Goal: Navigation & Orientation: Find specific page/section

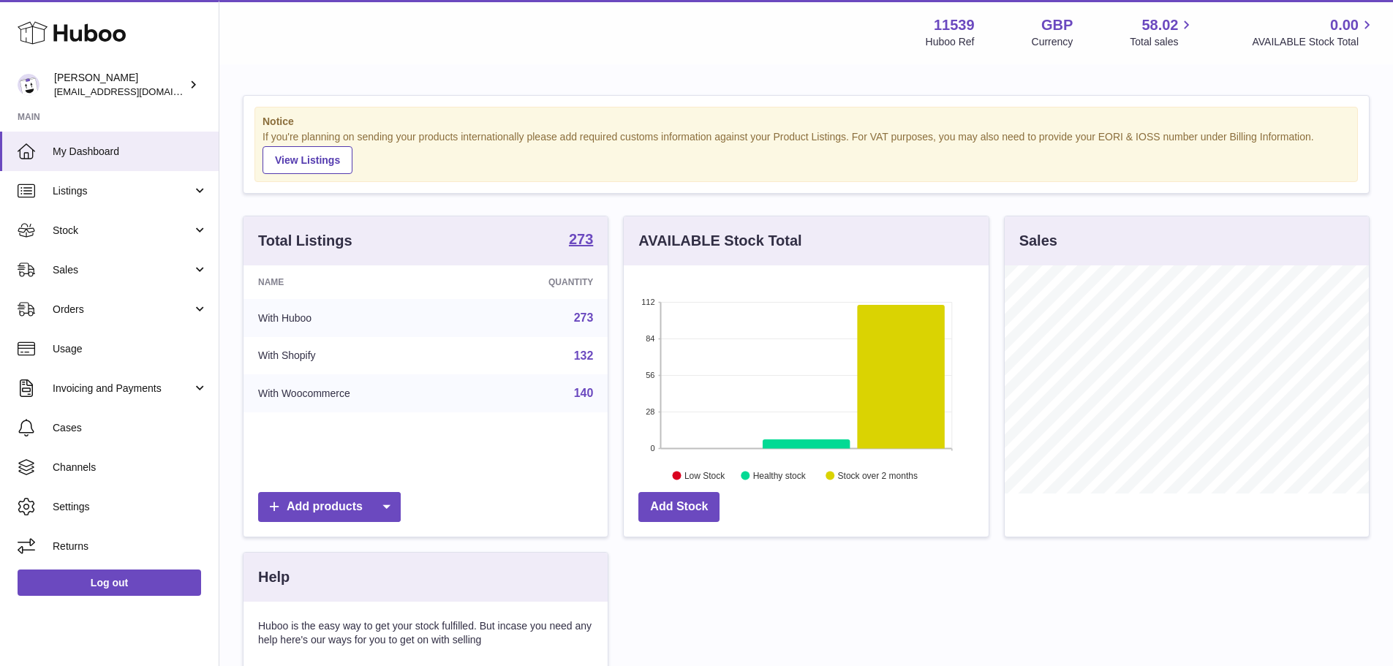
scroll to position [228, 365]
click at [126, 184] on span "Listings" at bounding box center [123, 191] width 140 height 14
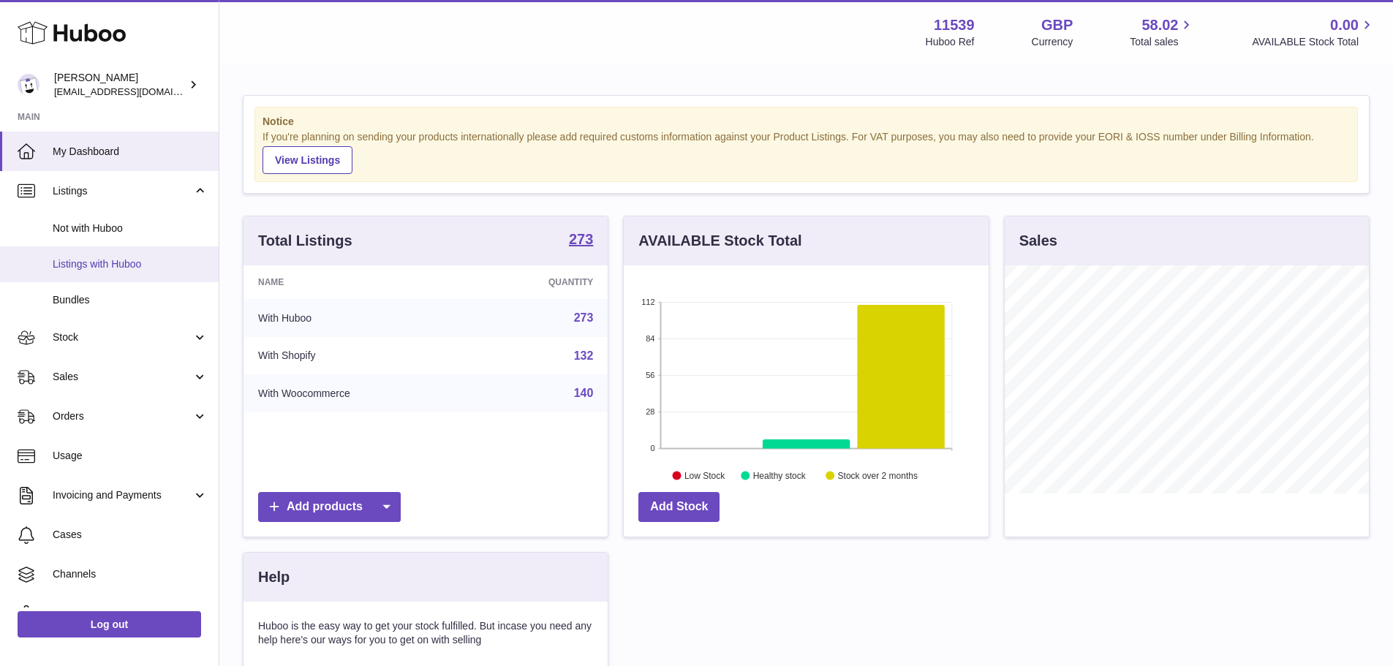
click at [102, 262] on span "Listings with Huboo" at bounding box center [130, 264] width 155 height 14
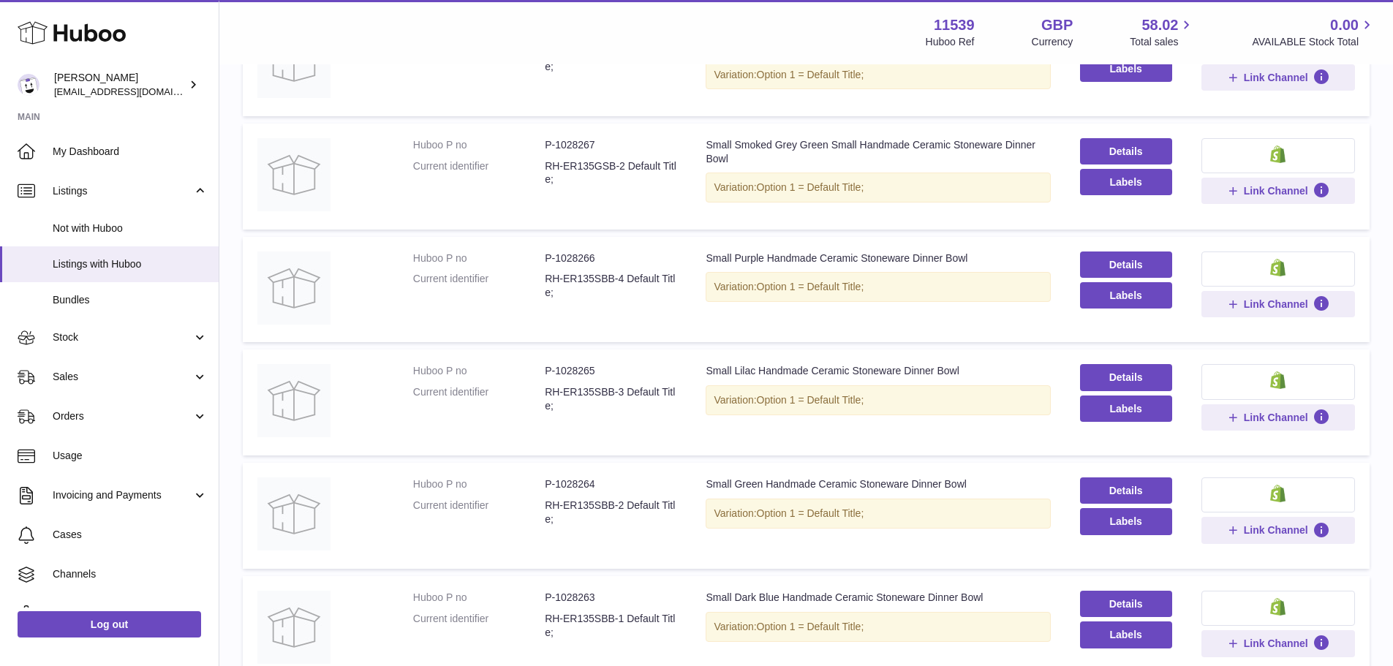
scroll to position [868, 0]
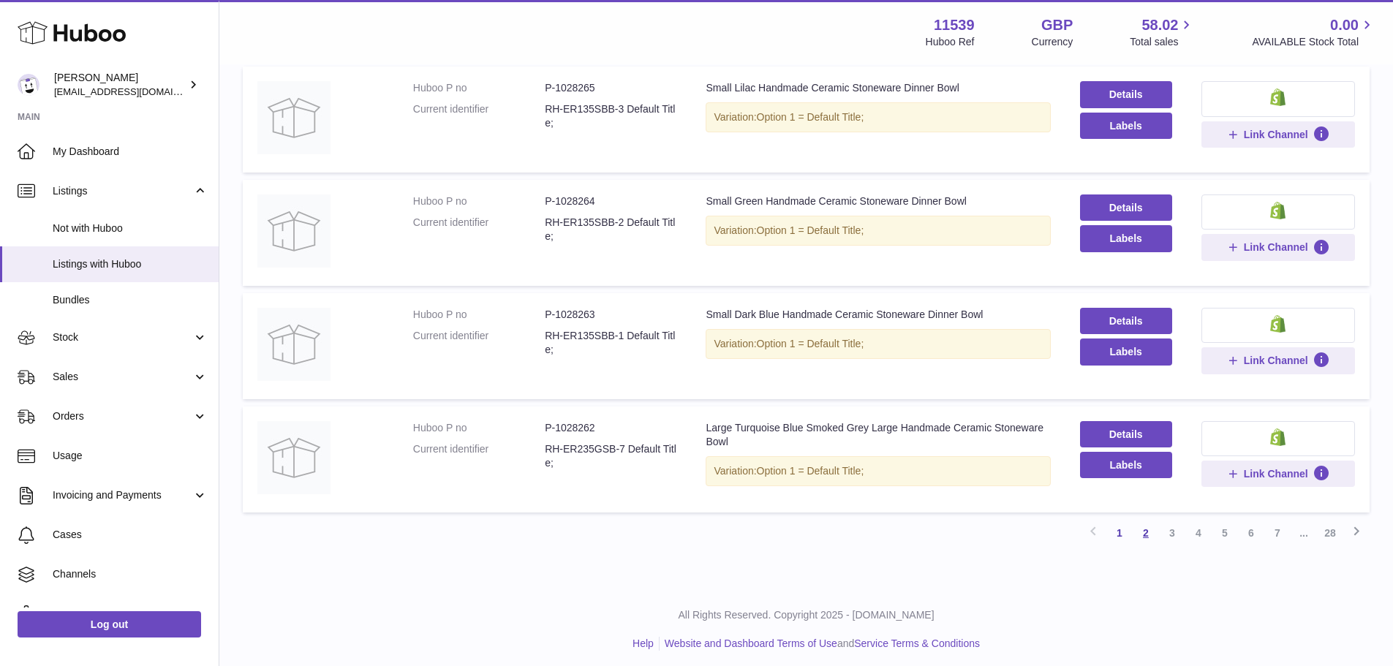
click at [1151, 534] on link "2" at bounding box center [1145, 533] width 26 height 26
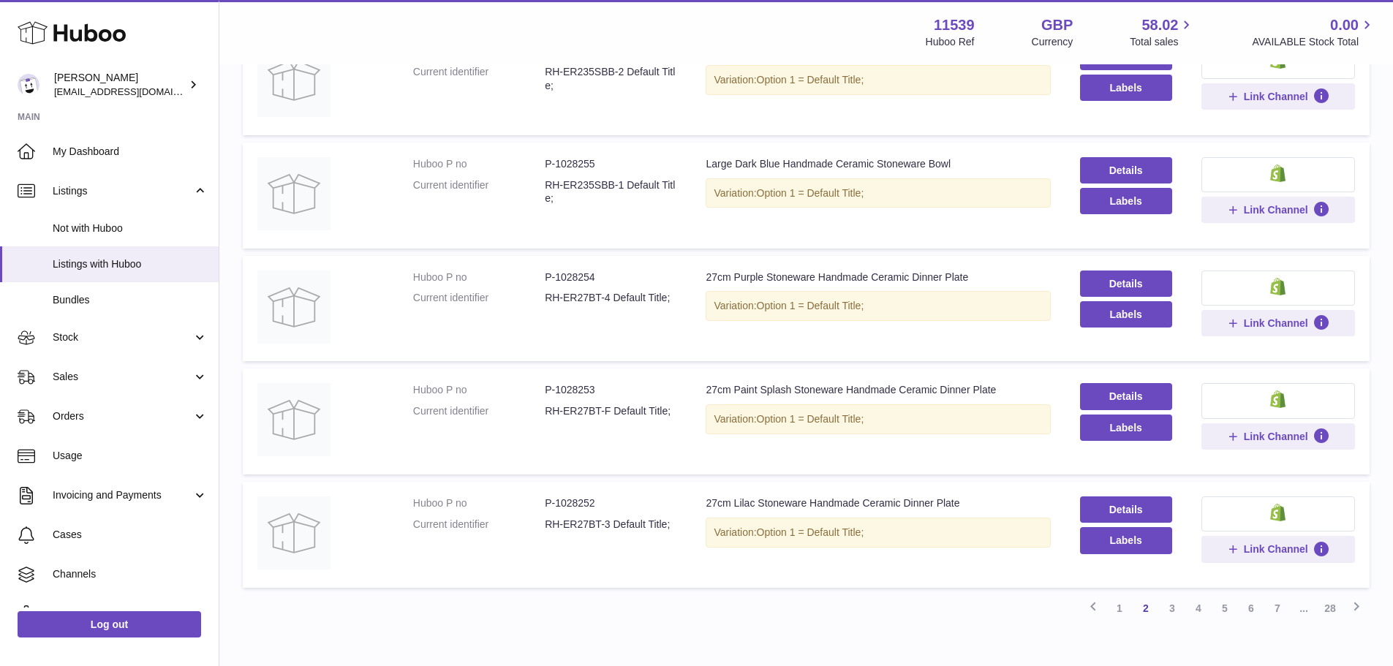
scroll to position [879, 0]
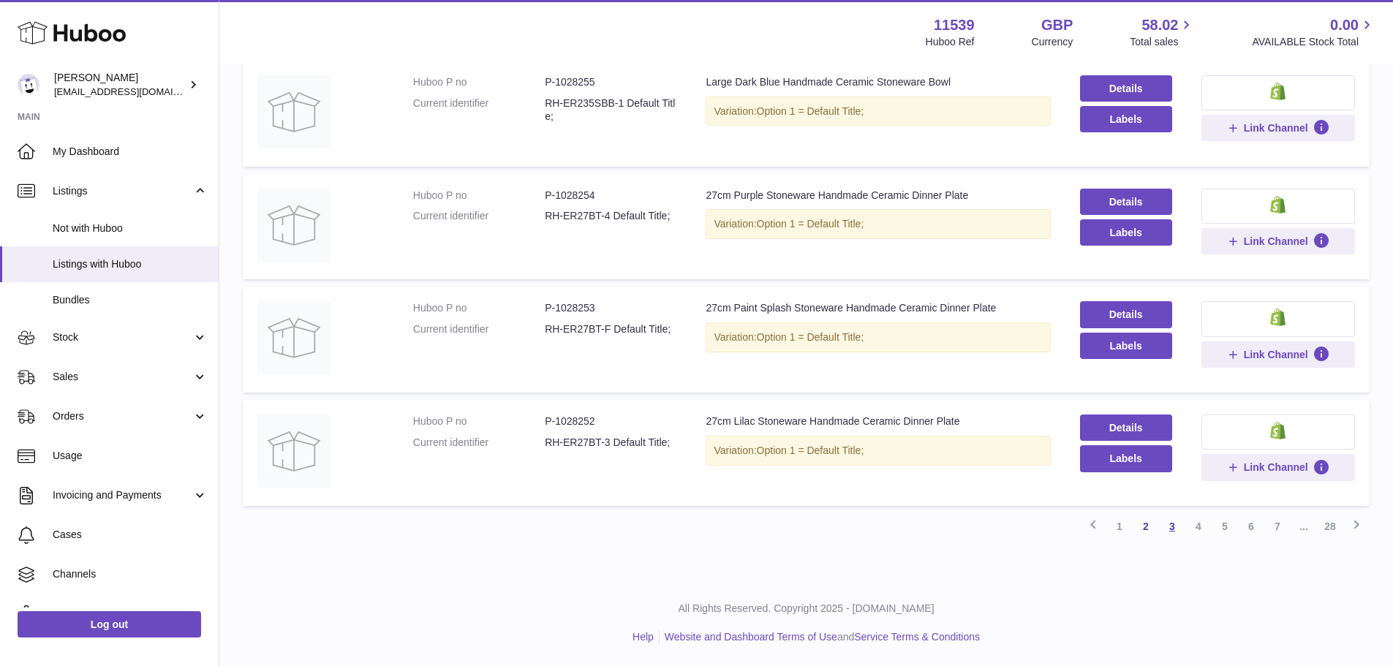
click at [1170, 525] on link "3" at bounding box center [1172, 526] width 26 height 26
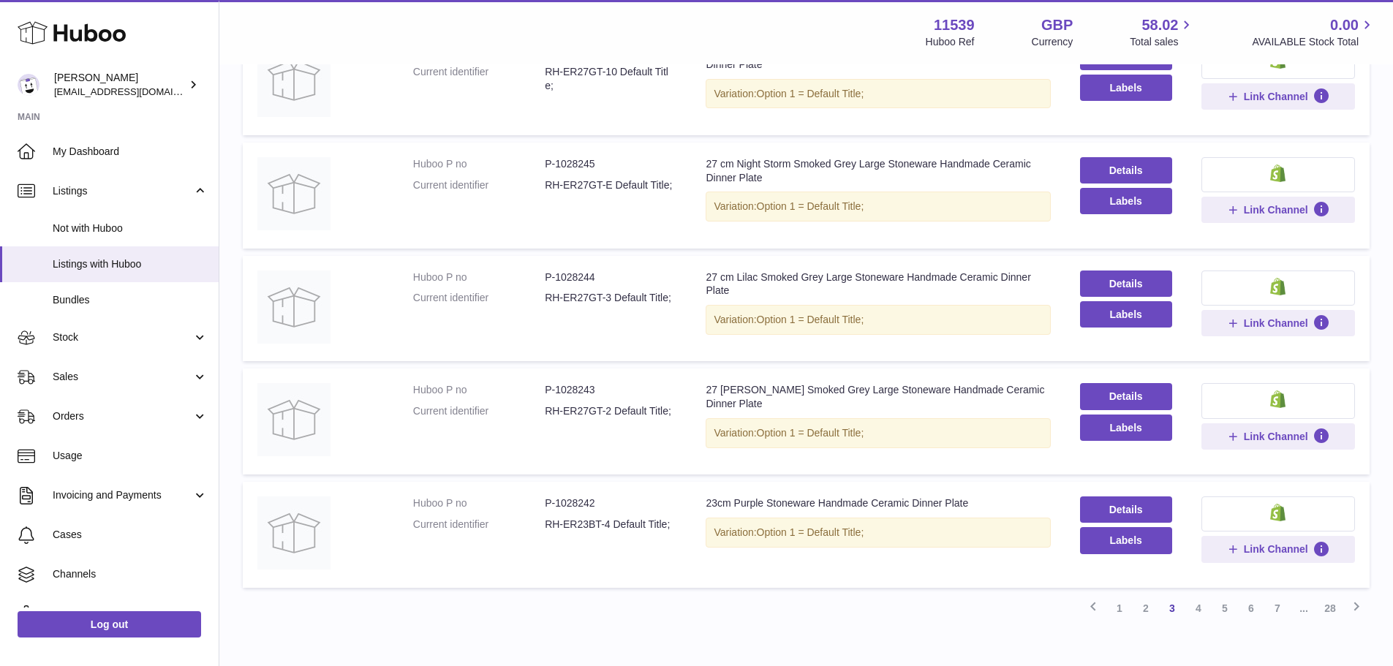
scroll to position [879, 0]
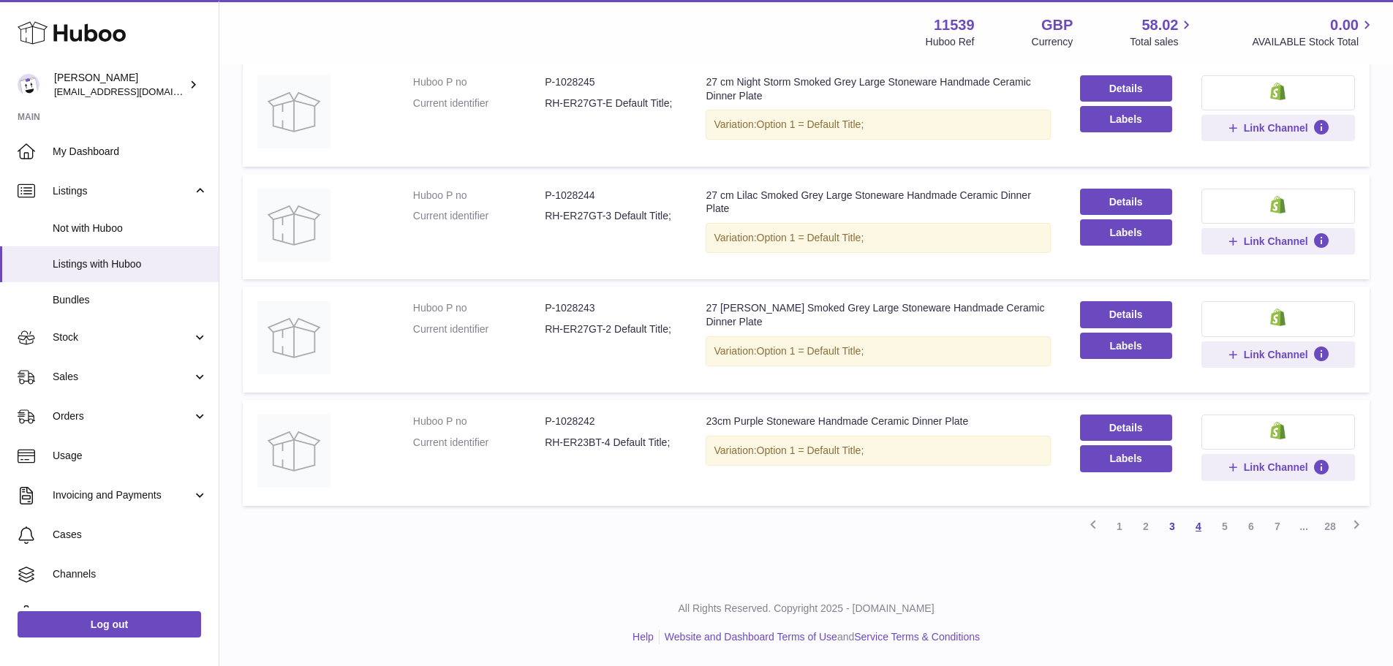
click at [1200, 526] on link "4" at bounding box center [1198, 526] width 26 height 26
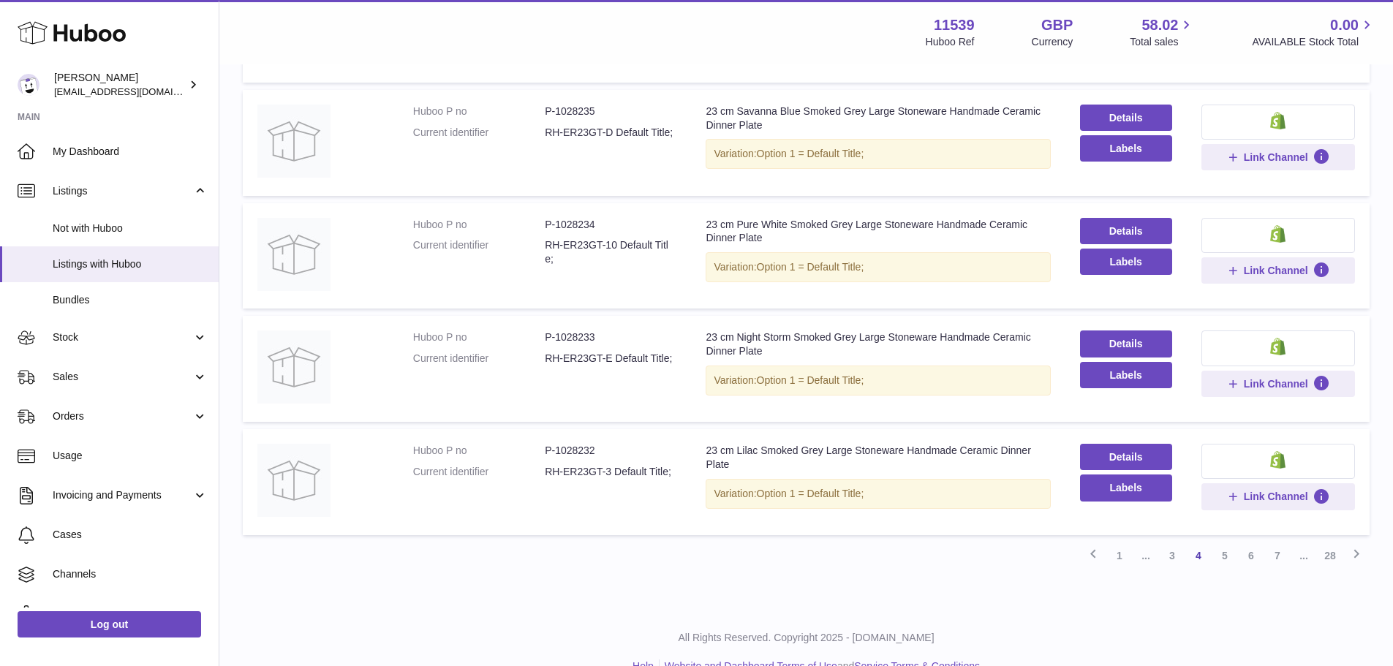
scroll to position [879, 0]
